Goal: Check status: Check status

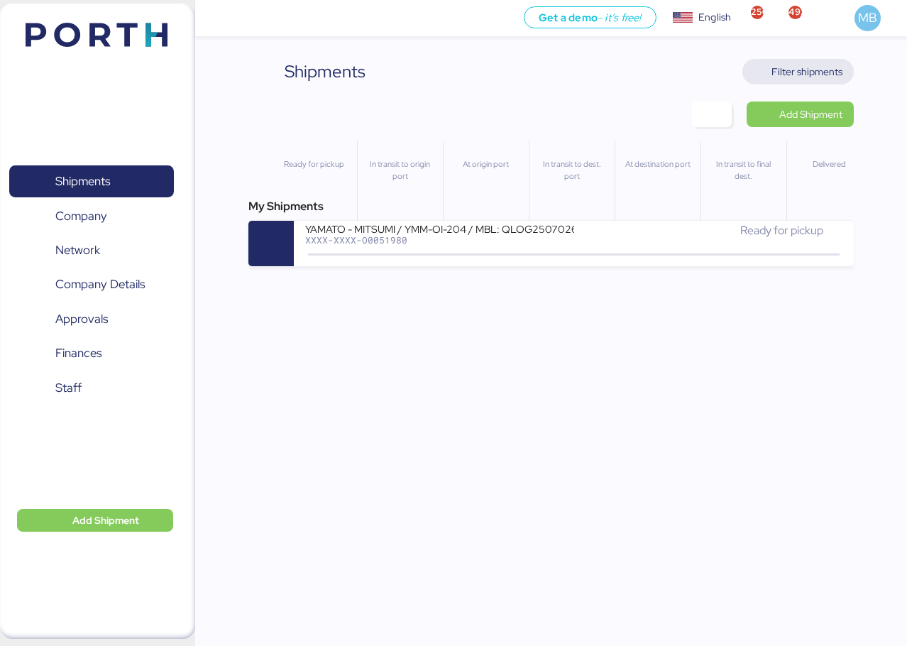
click at [807, 66] on span "Filter shipments" at bounding box center [806, 71] width 71 height 17
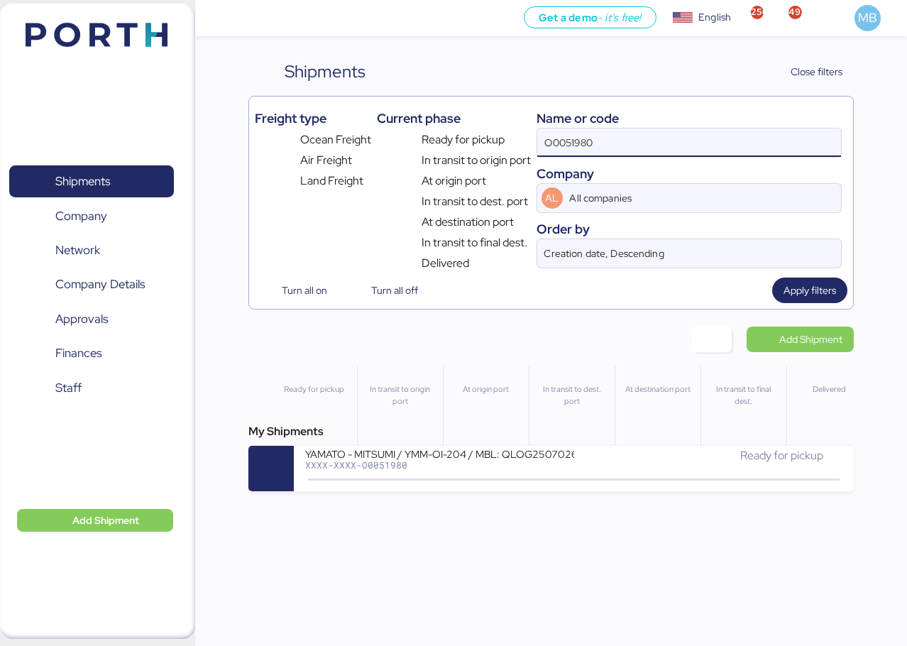
drag, startPoint x: 660, startPoint y: 130, endPoint x: 511, endPoint y: 118, distance: 149.4
click at [511, 118] on div "Freight type Ocean Freight Air Freight Land Freight Current phase Ready for pic…" at bounding box center [551, 187] width 592 height 170
paste input "O0051963"
type input "O0051963"
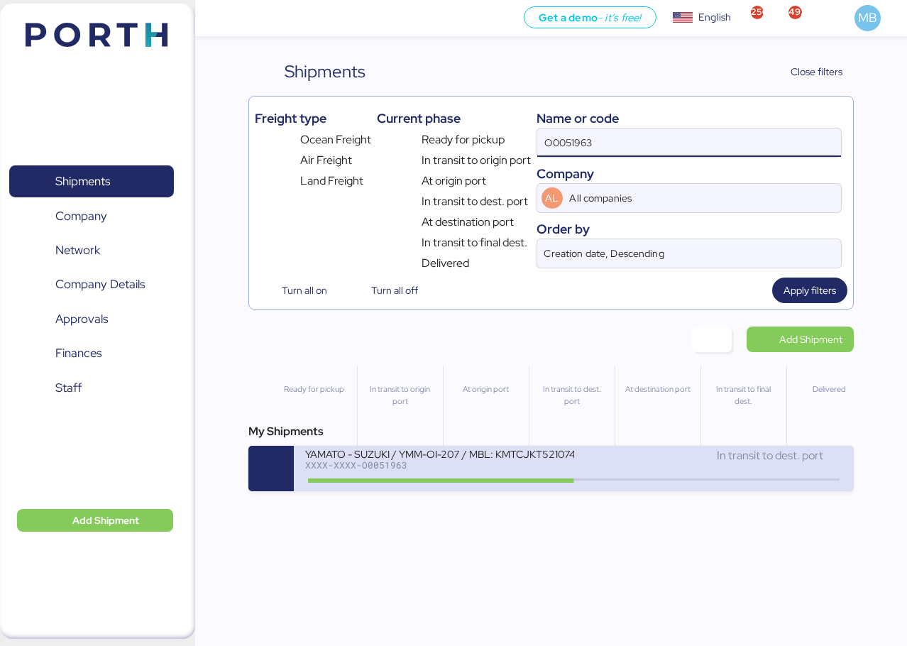
click at [493, 470] on div "YAMATO - SUZUKI / YMM-OI-207 / MBL: KMTCJKT5210744 / HBL: YIFFW0155195 / FCL XX…" at bounding box center [439, 462] width 268 height 31
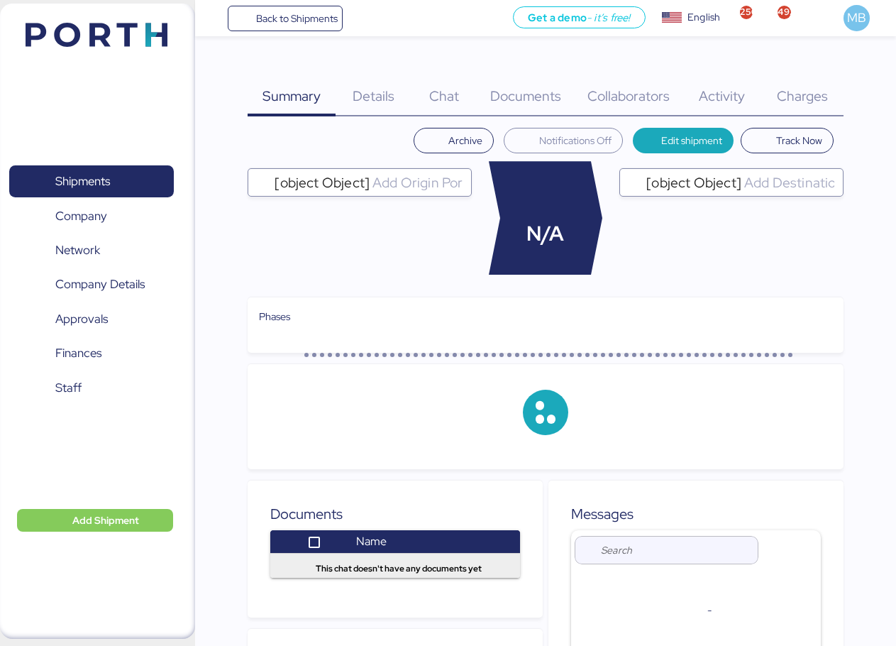
click at [828, 70] on div "Charges 0" at bounding box center [802, 87] width 82 height 57
